Goal: Task Accomplishment & Management: Manage account settings

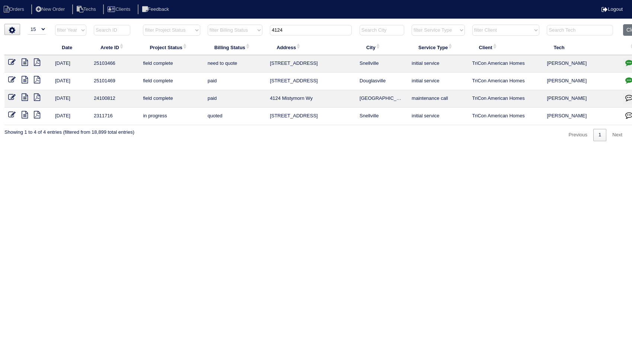
select select "15"
drag, startPoint x: 235, startPoint y: 48, endPoint x: 232, endPoint y: 49, distance: 4.0
click at [232, 49] on table "Date Arete ID Project Status Billing Status Address City Service Type Client Te…" at bounding box center [325, 74] width 643 height 101
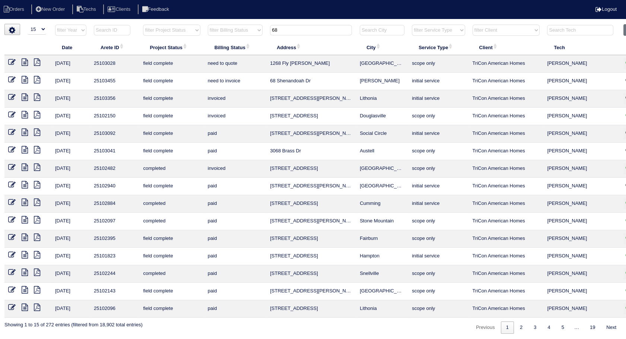
type input "68"
click at [10, 81] on icon at bounding box center [11, 79] width 7 height 7
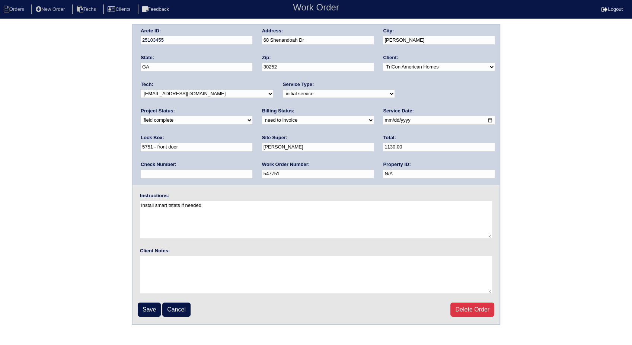
click at [262, 116] on select "need to quote quoted need to invoice invoiced paid warranty purchase order need…" at bounding box center [318, 120] width 112 height 8
select select "invoiced"
click at [262, 116] on select "need to quote quoted need to invoice invoiced paid warranty purchase order need…" at bounding box center [318, 120] width 112 height 8
click at [150, 308] on input "Save" at bounding box center [149, 310] width 23 height 14
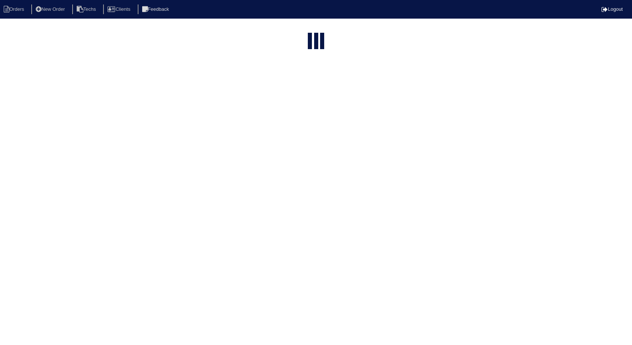
select select "15"
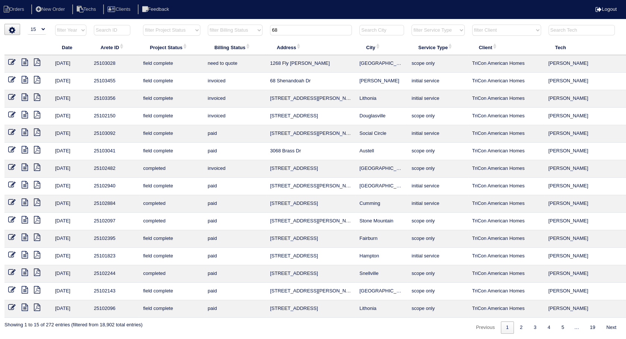
drag, startPoint x: 286, startPoint y: 30, endPoint x: 238, endPoint y: 42, distance: 49.4
click at [238, 42] on table "Date Arete ID Project Status Billing Status Address City Service Type Client Te…" at bounding box center [327, 170] width 646 height 293
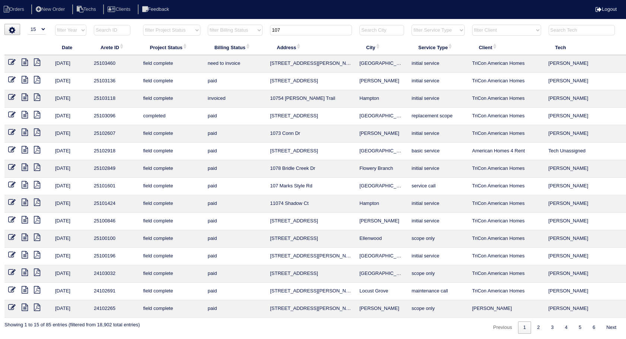
type input "107"
drag, startPoint x: 10, startPoint y: 61, endPoint x: 57, endPoint y: 70, distance: 48.1
click at [10, 61] on icon at bounding box center [11, 61] width 7 height 7
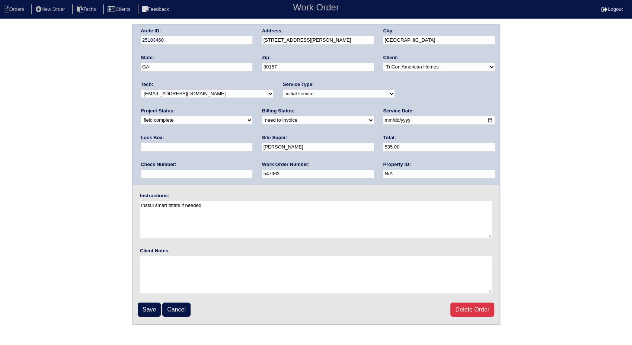
click at [262, 123] on select "need to quote quoted need to invoice invoiced paid warranty purchase order need…" at bounding box center [318, 120] width 112 height 8
select select "invoiced"
click at [262, 116] on select "need to quote quoted need to invoice invoiced paid warranty purchase order need…" at bounding box center [318, 120] width 112 height 8
drag, startPoint x: 152, startPoint y: 311, endPoint x: 182, endPoint y: 168, distance: 145.7
click at [152, 311] on input "Save" at bounding box center [149, 310] width 23 height 14
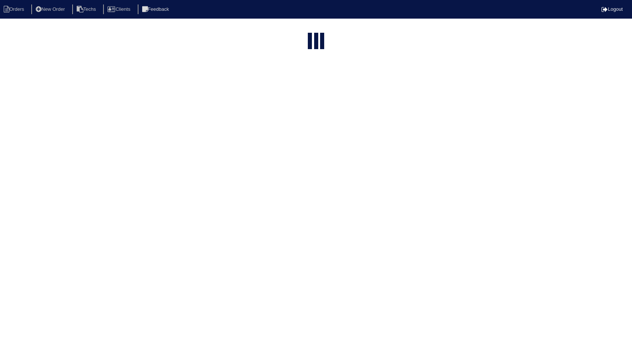
select select "15"
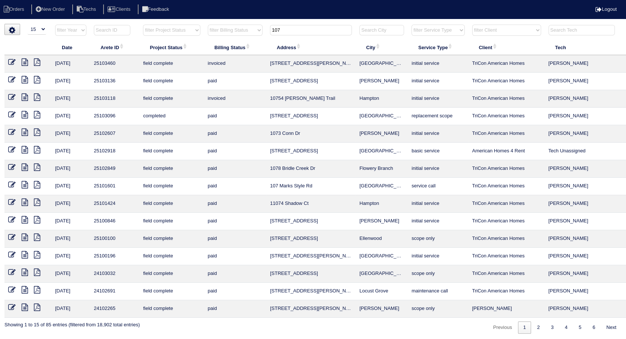
drag, startPoint x: 294, startPoint y: 29, endPoint x: 238, endPoint y: 37, distance: 56.8
click at [238, 37] on tr "filter Year -- Any Year -- 2025 2024 2023 2022 2021 2020 2019 filter Project St…" at bounding box center [327, 31] width 646 height 15
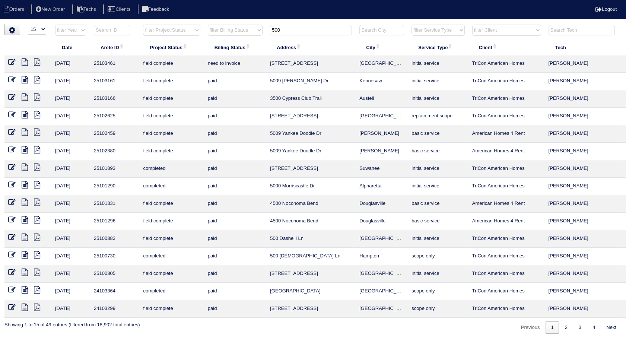
type input "500"
click at [9, 58] on icon at bounding box center [11, 61] width 7 height 7
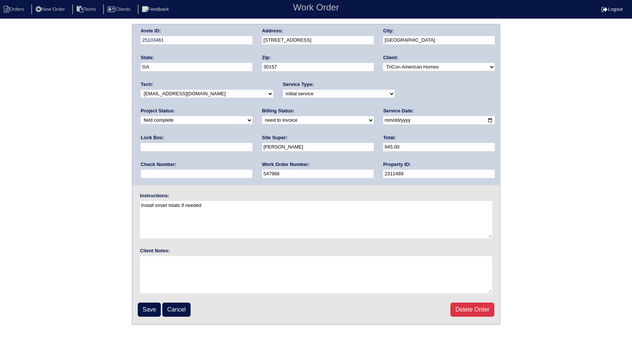
click at [262, 121] on select "need to quote quoted need to invoice invoiced paid warranty purchase order need…" at bounding box center [318, 120] width 112 height 8
select select "invoiced"
click at [262, 116] on select "need to quote quoted need to invoice invoiced paid warranty purchase order need…" at bounding box center [318, 120] width 112 height 8
click at [146, 310] on input "Save" at bounding box center [149, 310] width 23 height 14
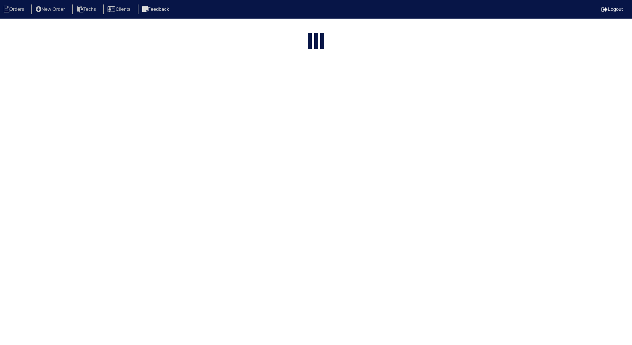
select select "15"
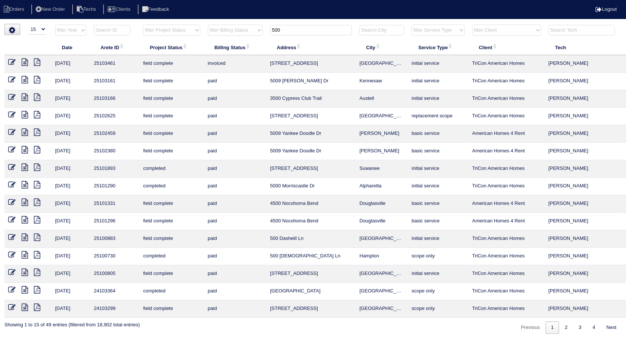
drag, startPoint x: 288, startPoint y: 31, endPoint x: 260, endPoint y: 39, distance: 29.2
click at [260, 39] on table "Date Arete ID Project Status Billing Status Address City Service Type Client Te…" at bounding box center [327, 170] width 646 height 293
type input "19"
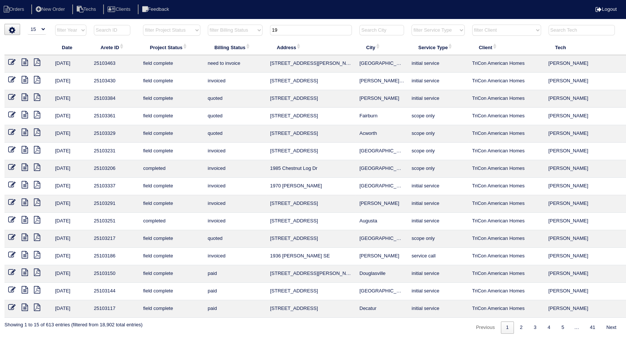
click at [9, 61] on icon at bounding box center [11, 61] width 7 height 7
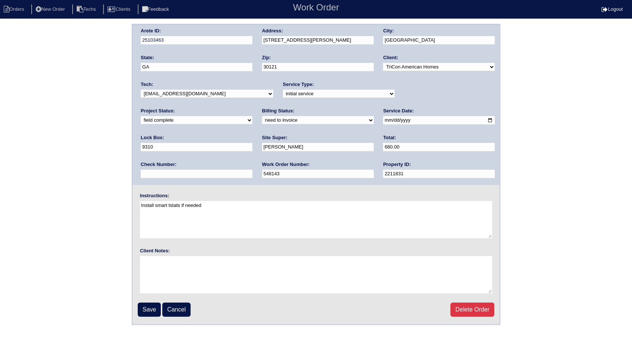
click at [262, 120] on select "need to quote quoted need to invoice invoiced paid warranty purchase order need…" at bounding box center [318, 120] width 112 height 8
select select "invoiced"
click at [262, 116] on select "need to quote quoted need to invoice invoiced paid warranty purchase order need…" at bounding box center [318, 120] width 112 height 8
click at [154, 320] on fieldset "Arete ID: 25103463 Address: [STREET_ADDRESS][PERSON_NAME] City: [GEOGRAPHIC_DAT…" at bounding box center [316, 175] width 367 height 300
click at [150, 309] on input "Save" at bounding box center [149, 310] width 23 height 14
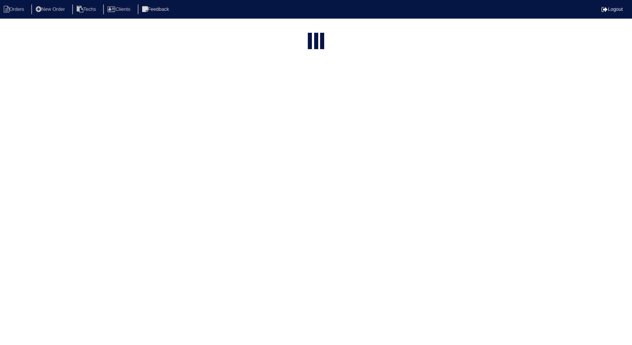
select select "15"
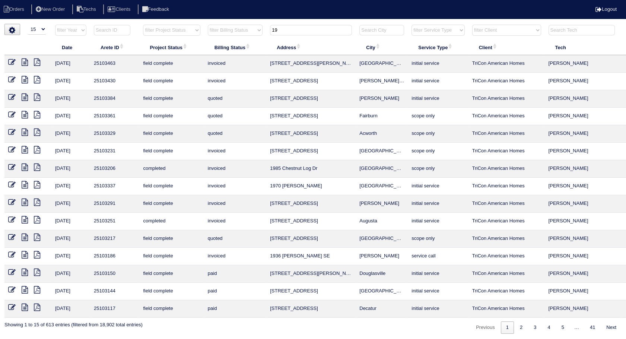
drag, startPoint x: 299, startPoint y: 32, endPoint x: 241, endPoint y: 40, distance: 58.6
click at [241, 40] on table "Date Arete ID Project Status Billing Status Address City Service Type Client Te…" at bounding box center [327, 170] width 646 height 293
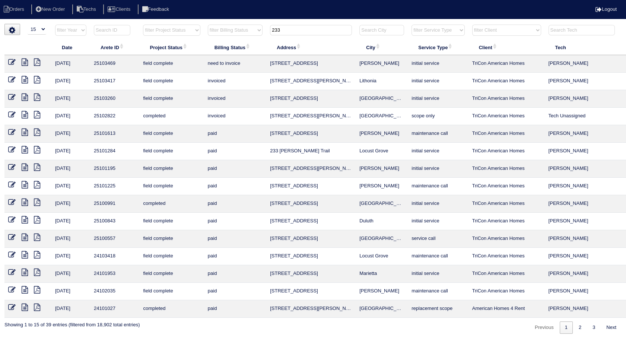
type input "233"
click at [10, 63] on icon at bounding box center [11, 61] width 7 height 7
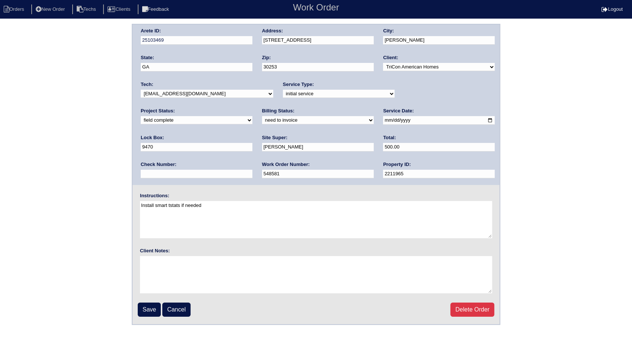
click at [262, 119] on select "need to quote quoted need to invoice invoiced paid warranty purchase order need…" at bounding box center [318, 120] width 112 height 8
select select "invoiced"
click at [262, 116] on select "need to quote quoted need to invoice invoiced paid warranty purchase order need…" at bounding box center [318, 120] width 112 height 8
click at [150, 311] on input "Save" at bounding box center [149, 310] width 23 height 14
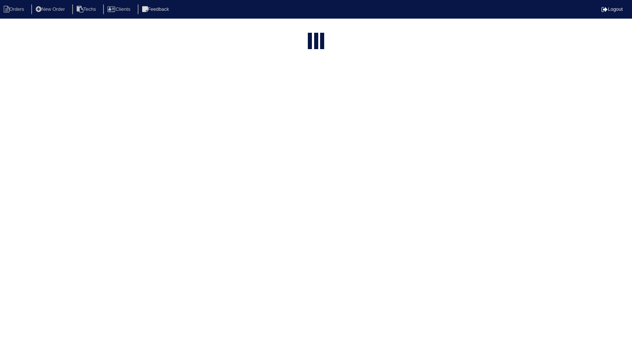
select select "15"
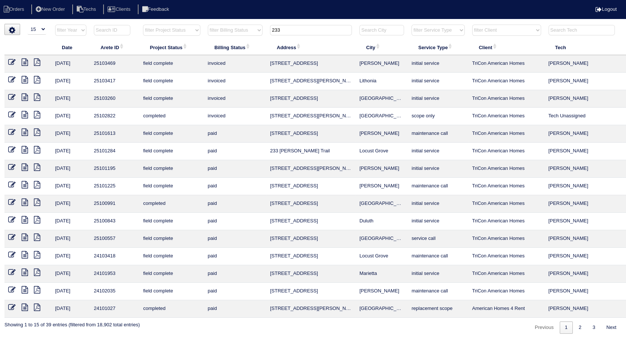
drag, startPoint x: 290, startPoint y: 28, endPoint x: 214, endPoint y: 52, distance: 79.2
click at [206, 54] on table "Date Arete ID Project Status Billing Status Address City Service Type Client Te…" at bounding box center [327, 170] width 646 height 293
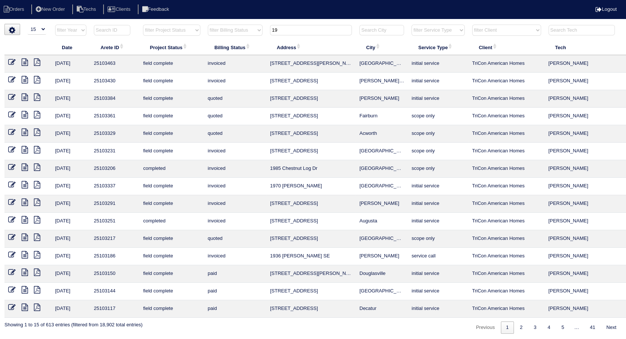
drag, startPoint x: 284, startPoint y: 30, endPoint x: 243, endPoint y: 42, distance: 43.0
click at [243, 42] on table "Date Arete ID Project Status Billing Status Address City Service Type Client Te…" at bounding box center [327, 170] width 646 height 293
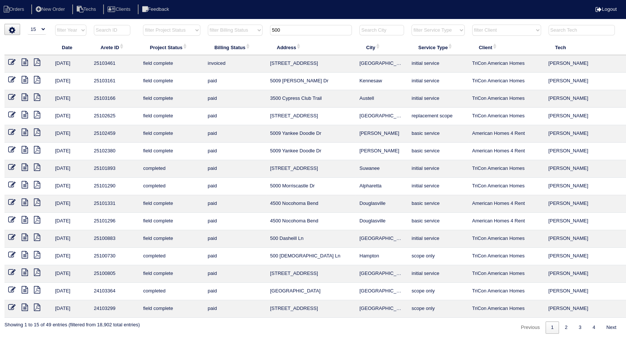
type input "500"
